Goal: Information Seeking & Learning: Understand process/instructions

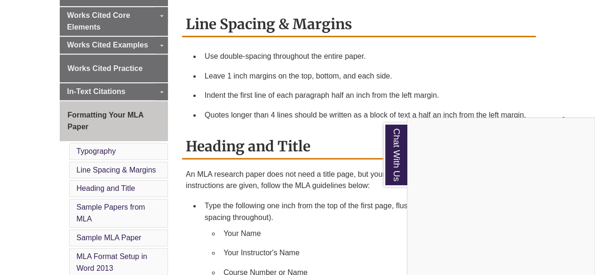
scroll to position [337, 0]
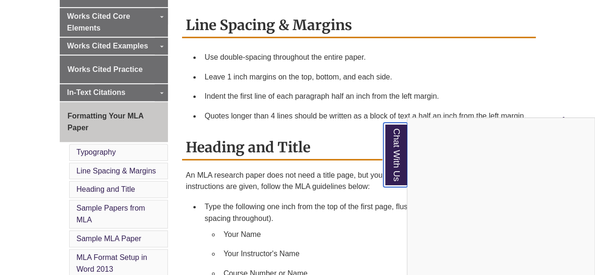
click at [394, 168] on link "Chat With Us" at bounding box center [395, 155] width 24 height 64
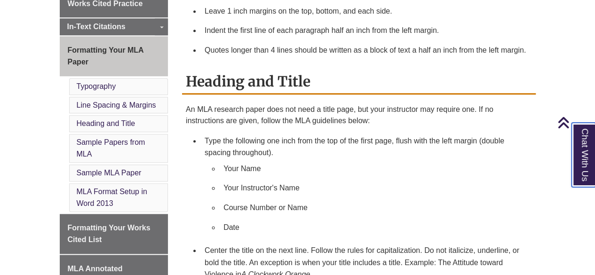
scroll to position [404, 0]
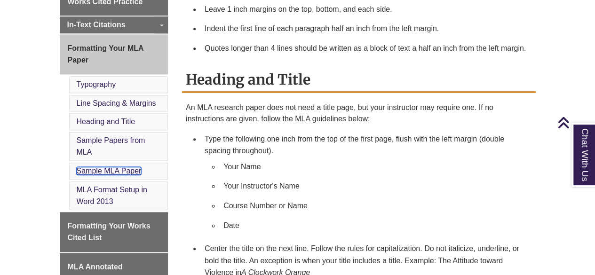
click at [111, 167] on link "Sample MLA Paper" at bounding box center [109, 171] width 65 height 8
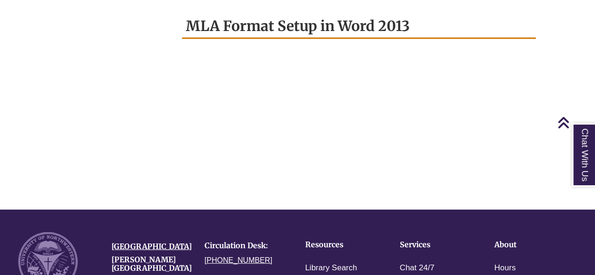
scroll to position [1267, 0]
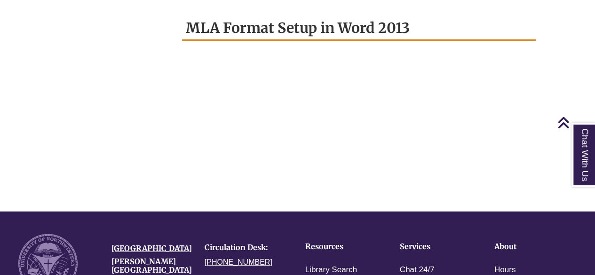
scroll to position [404, 0]
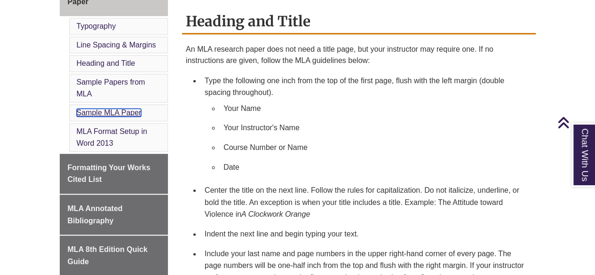
click at [105, 109] on link "Sample MLA Paper" at bounding box center [109, 113] width 65 height 8
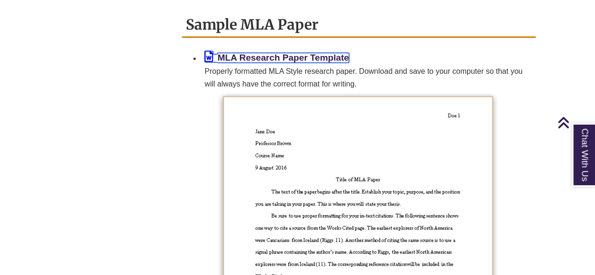
click at [241, 53] on b "MLA Research Paper Template" at bounding box center [282, 58] width 131 height 10
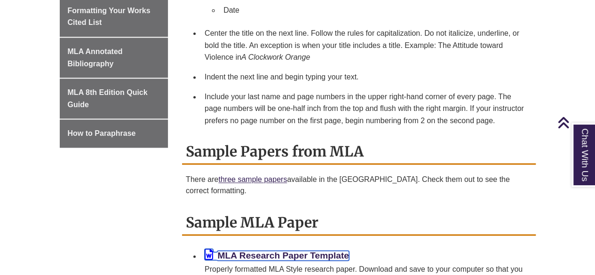
scroll to position [627, 0]
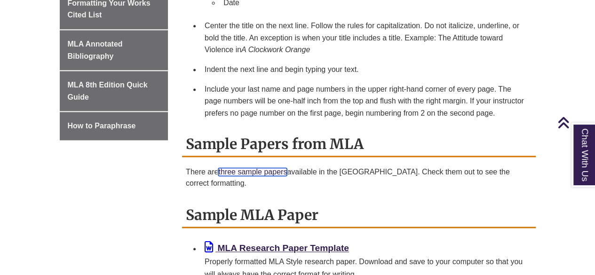
click at [250, 168] on link "three sample papers" at bounding box center [252, 172] width 69 height 8
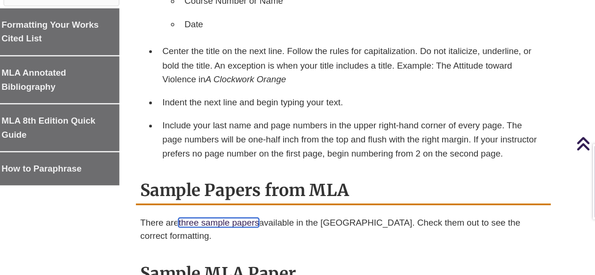
scroll to position [609, 0]
drag, startPoint x: 355, startPoint y: 160, endPoint x: 290, endPoint y: 116, distance: 78.9
click at [290, 116] on li "Include your last name and page numbers in the upper right-hand corner of every…" at bounding box center [366, 119] width 331 height 44
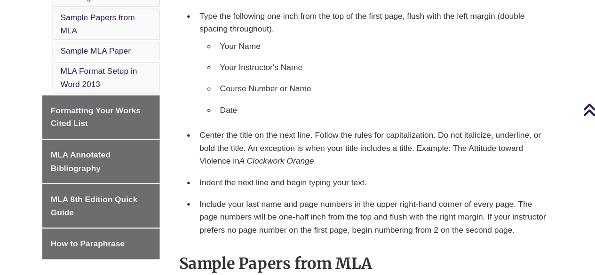
scroll to position [508, 0]
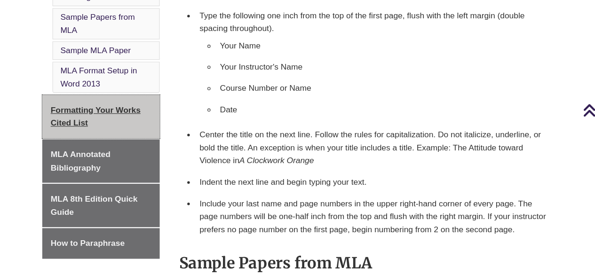
click at [122, 118] on span "Formatting Your Works Cited List" at bounding box center [109, 128] width 83 height 20
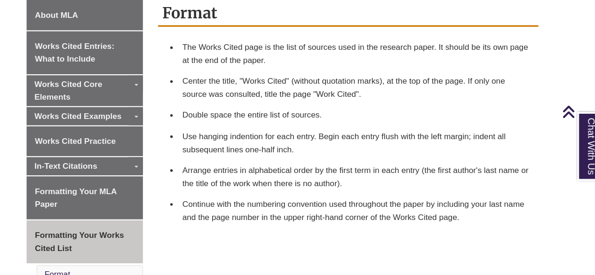
scroll to position [257, 0]
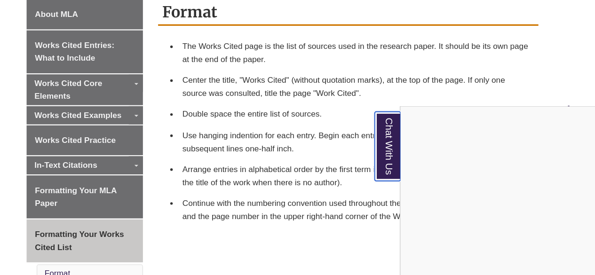
click at [397, 158] on link "Chat With Us" at bounding box center [395, 155] width 24 height 64
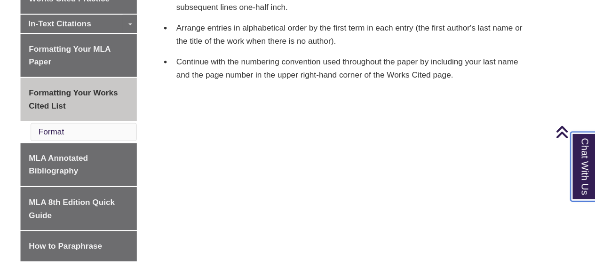
scroll to position [405, 0]
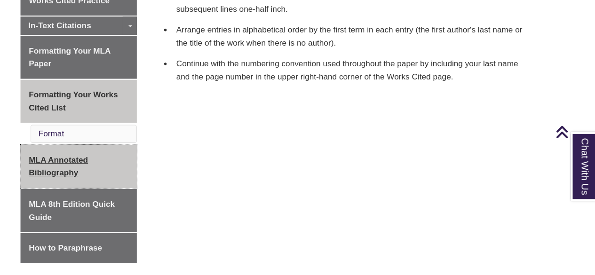
click at [84, 146] on span "MLA Annotated Bibliography" at bounding box center [95, 155] width 55 height 20
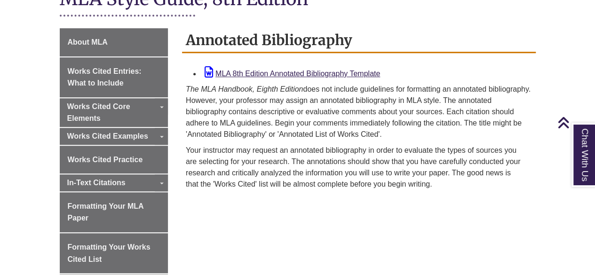
scroll to position [246, 0]
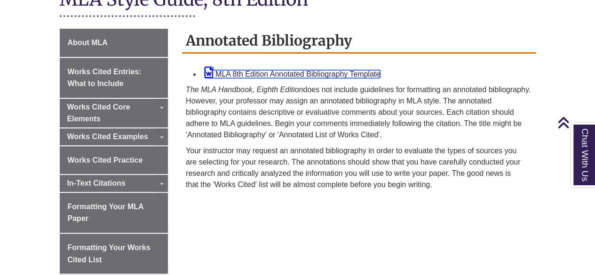
click at [286, 70] on link "MLA 8th Edition Annotated Bibliography Template" at bounding box center [291, 74] width 175 height 8
